Goal: Navigation & Orientation: Understand site structure

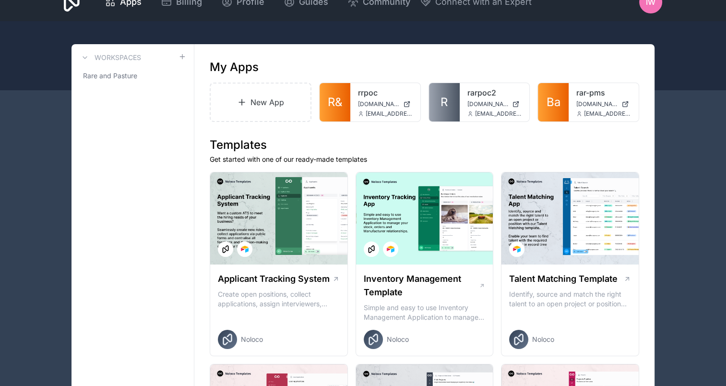
scroll to position [0, 0]
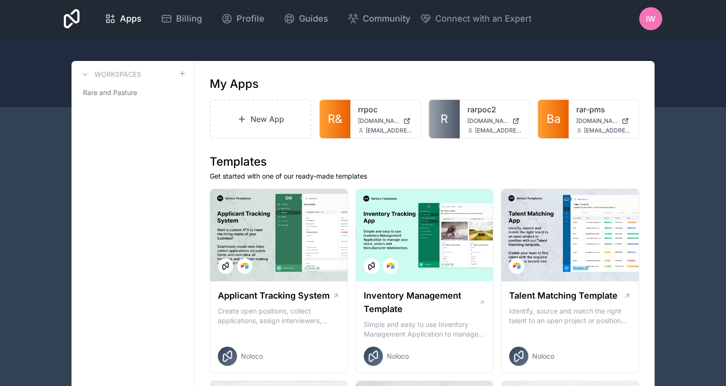
click at [343, 174] on p "Get started with one of our ready-made templates" at bounding box center [424, 176] width 429 height 10
click at [502, 19] on span "Connect with an Expert" at bounding box center [483, 18] width 96 height 13
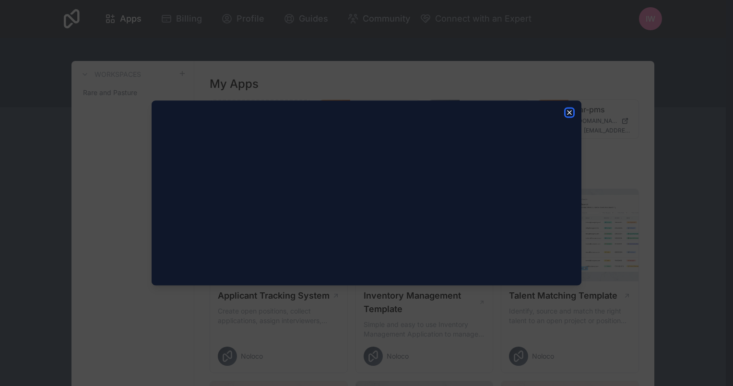
click at [569, 112] on icon "button" at bounding box center [570, 112] width 4 height 4
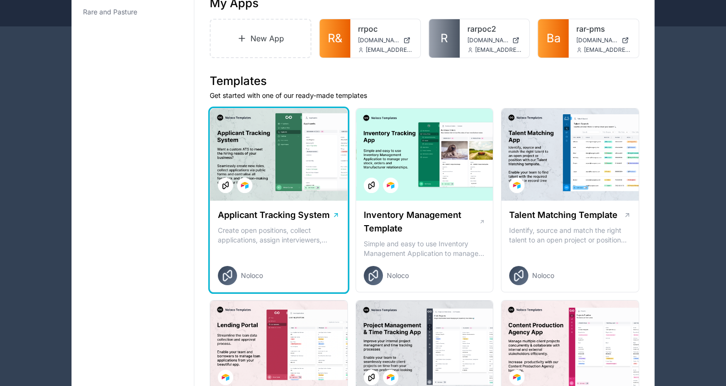
scroll to position [0, 0]
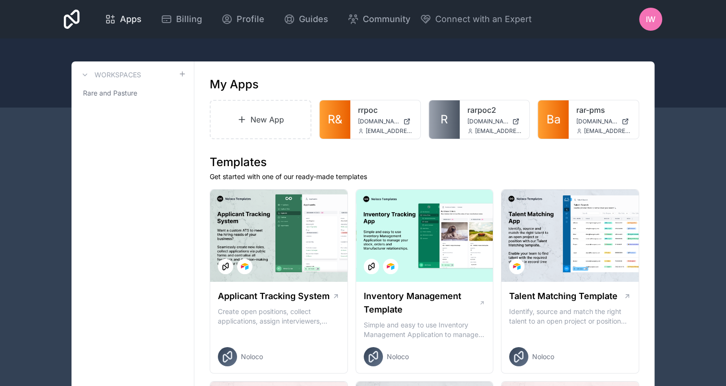
click at [134, 19] on span "Apps" at bounding box center [131, 18] width 22 height 13
click at [78, 20] on icon at bounding box center [72, 19] width 16 height 19
click at [76, 22] on icon at bounding box center [72, 19] width 16 height 19
click at [276, 14] on link "Guides" at bounding box center [306, 19] width 60 height 21
click at [372, 16] on span "Community" at bounding box center [386, 18] width 47 height 13
